Goal: Find specific page/section: Find specific page/section

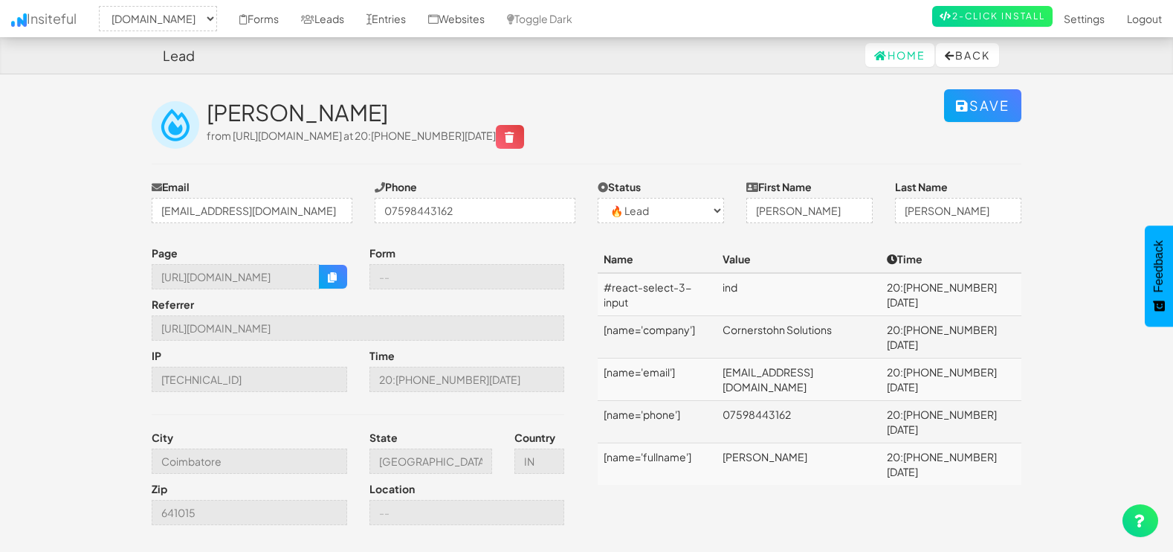
select select "1505"
select select "0"
click at [315, 8] on link "Leads" at bounding box center [322, 18] width 65 height 37
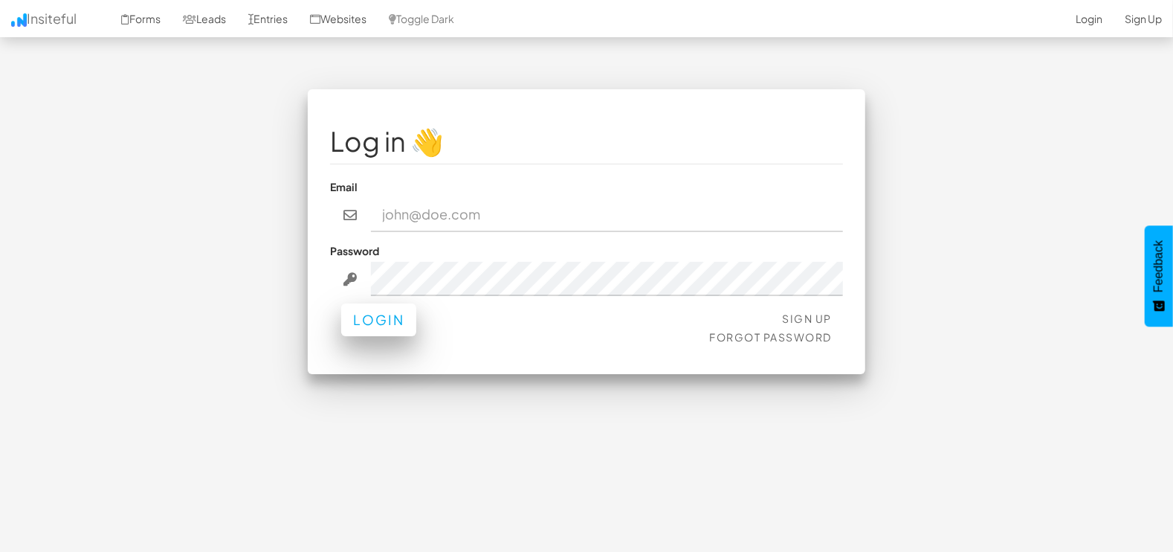
type input "marketing@mapsted.com"
click at [357, 318] on button "Login" at bounding box center [378, 319] width 75 height 33
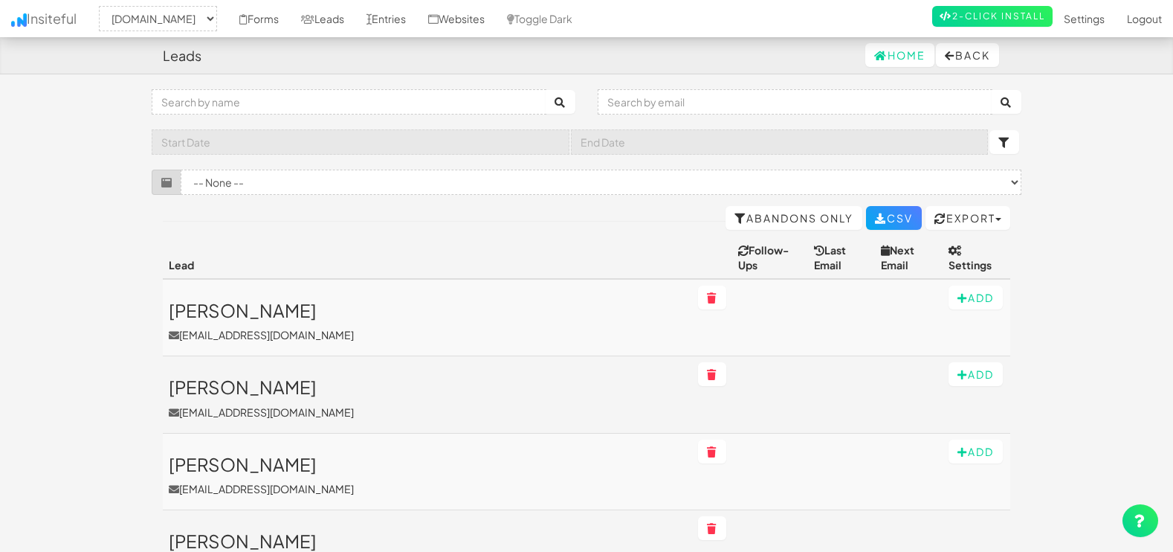
select select "1505"
click at [736, 100] on input "text" at bounding box center [795, 101] width 395 height 25
paste input "cjohns@traxgenie.com"
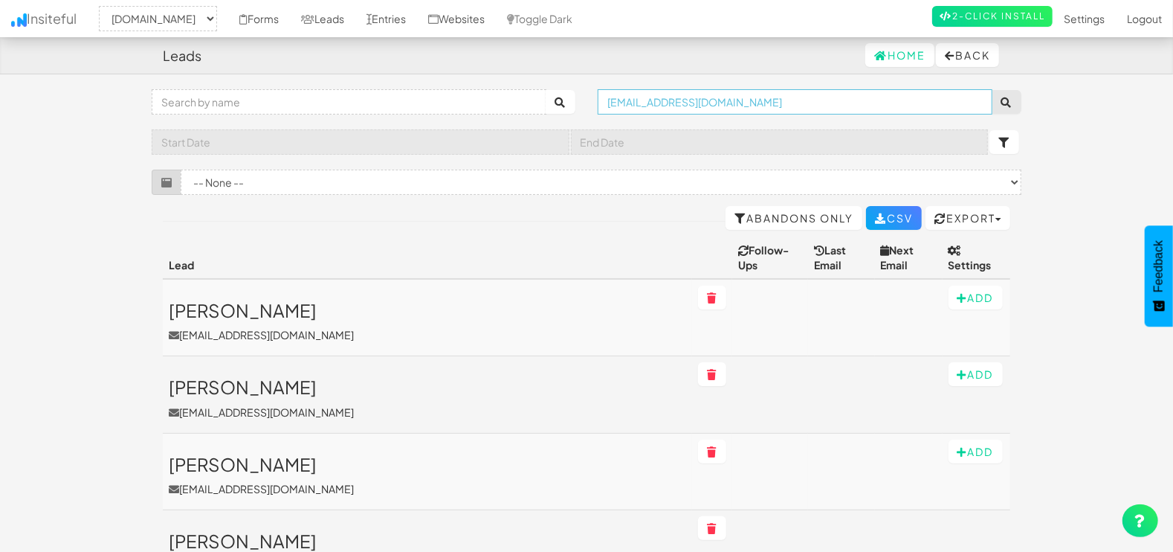
type input "cjohns@traxgenie.com"
click at [1007, 100] on icon "submit" at bounding box center [1007, 102] width 12 height 10
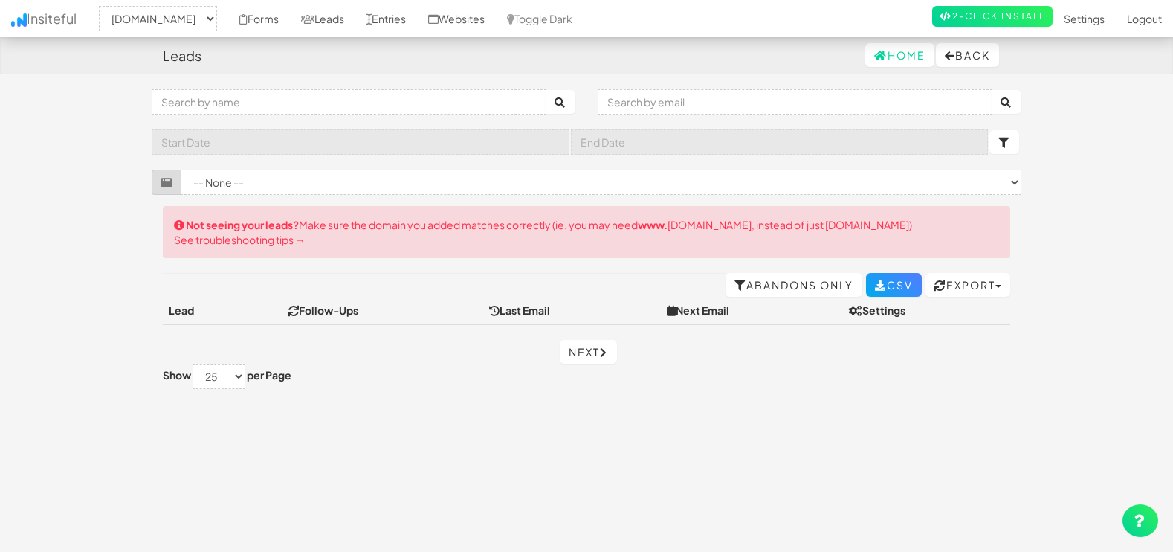
select select "1505"
click at [722, 100] on input "text" at bounding box center [795, 101] width 395 height 25
paste input "bpetticrew@traxgenie.com"
type input "bpetticrew@traxgenie.com"
click at [992, 90] on button "submit" at bounding box center [1007, 102] width 30 height 24
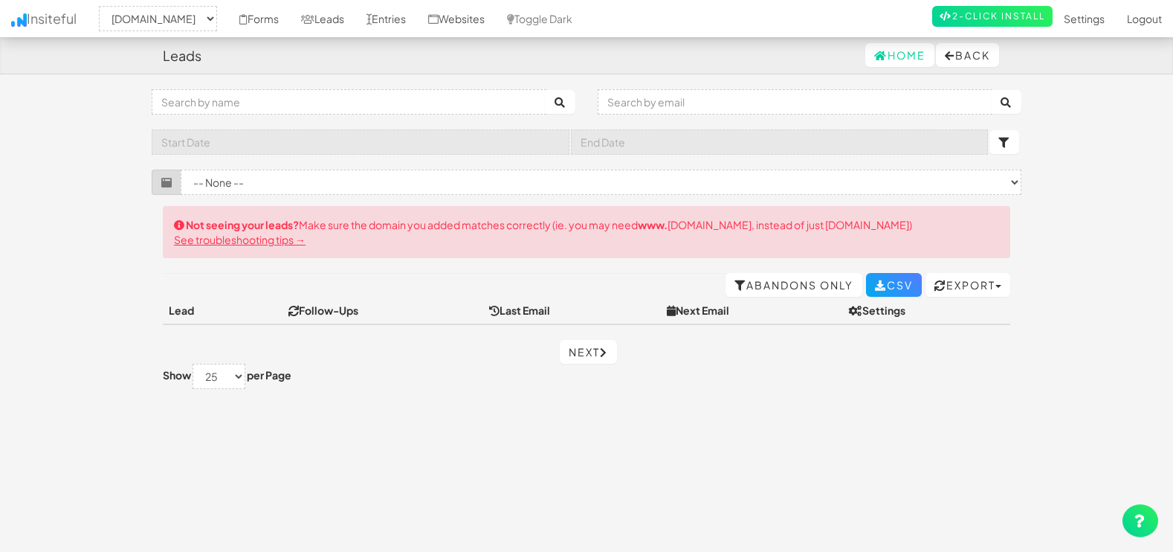
select select "1505"
